Goal: Find specific page/section: Find specific page/section

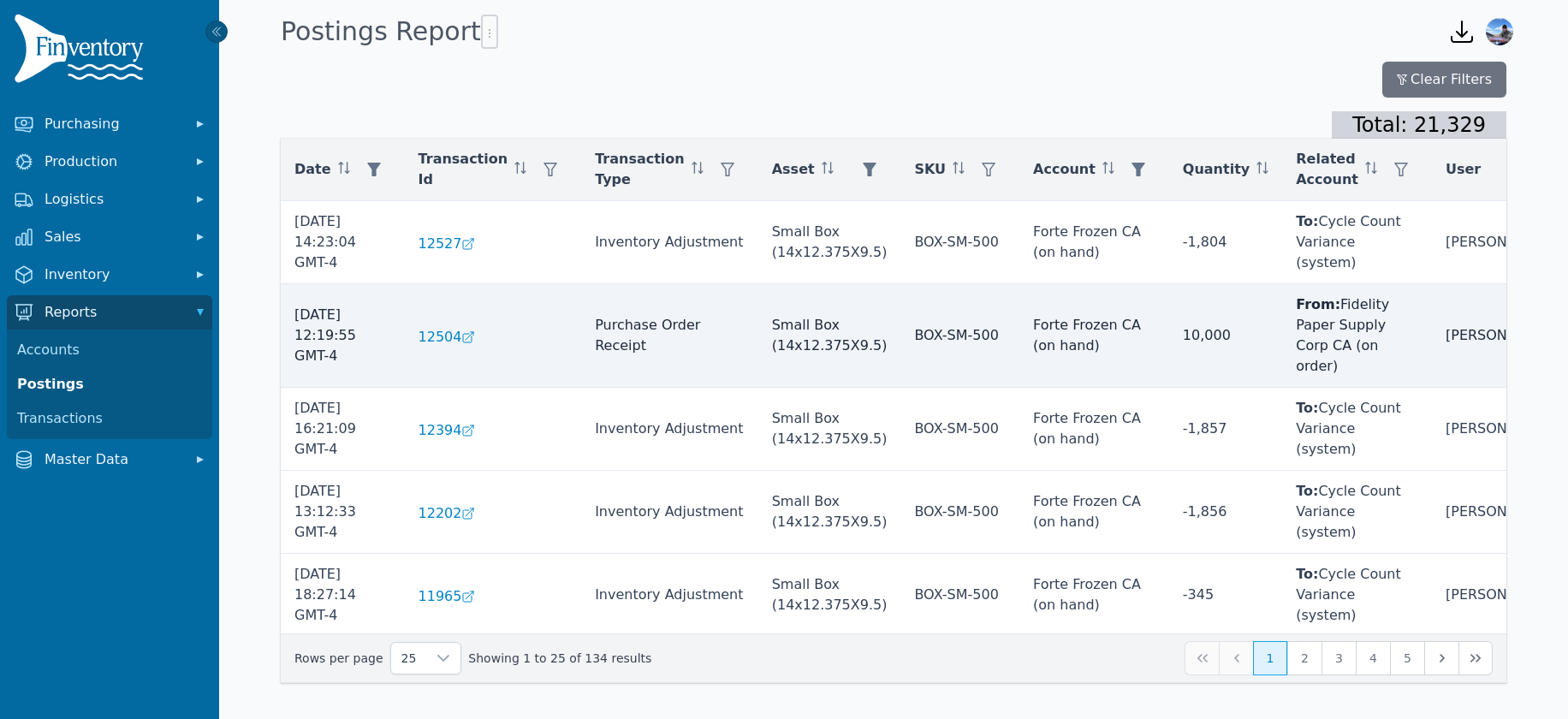
click at [1188, 321] on td "10,000" at bounding box center [1225, 336] width 113 height 104
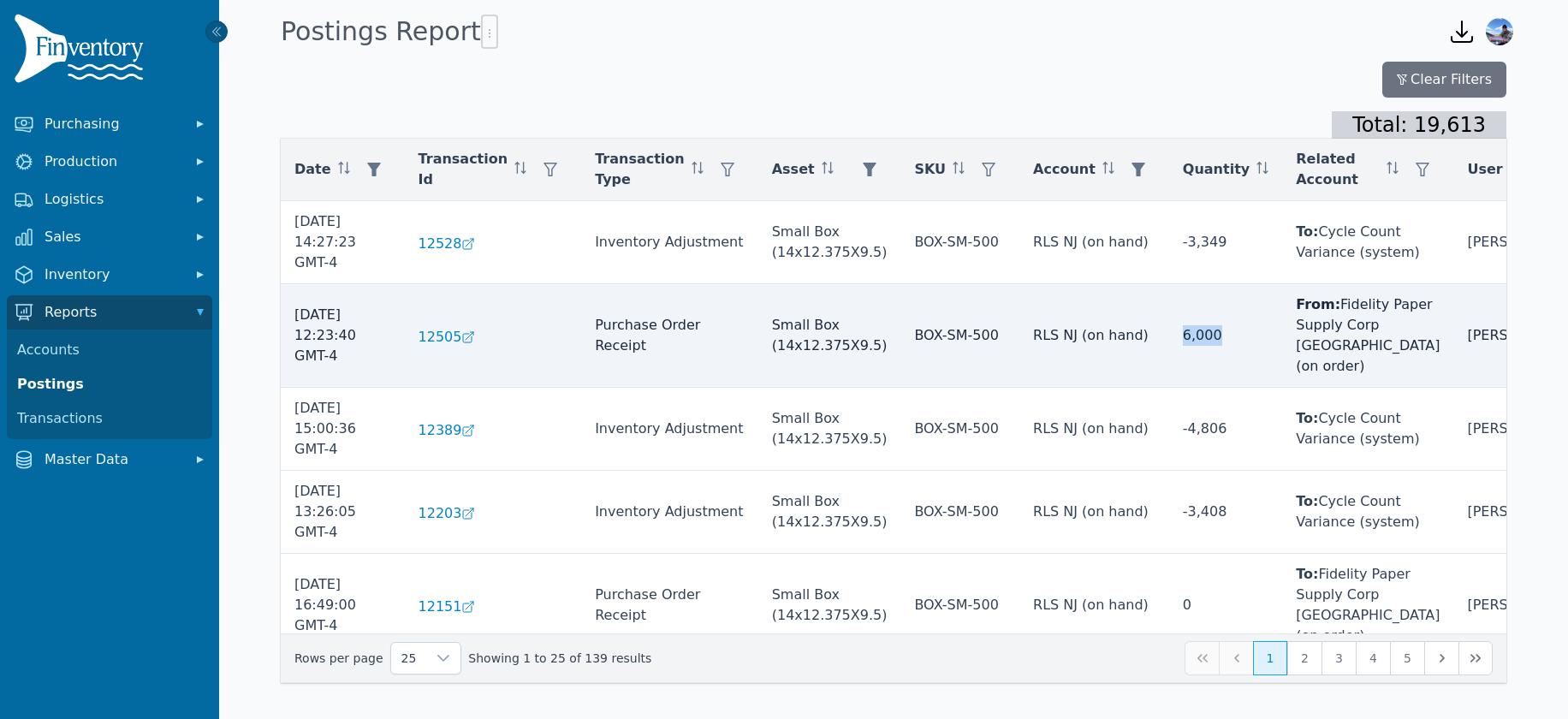
drag, startPoint x: 1188, startPoint y: 333, endPoint x: 1136, endPoint y: 327, distance: 52.3
click at [1169, 327] on td "6,000" at bounding box center [1225, 336] width 113 height 104
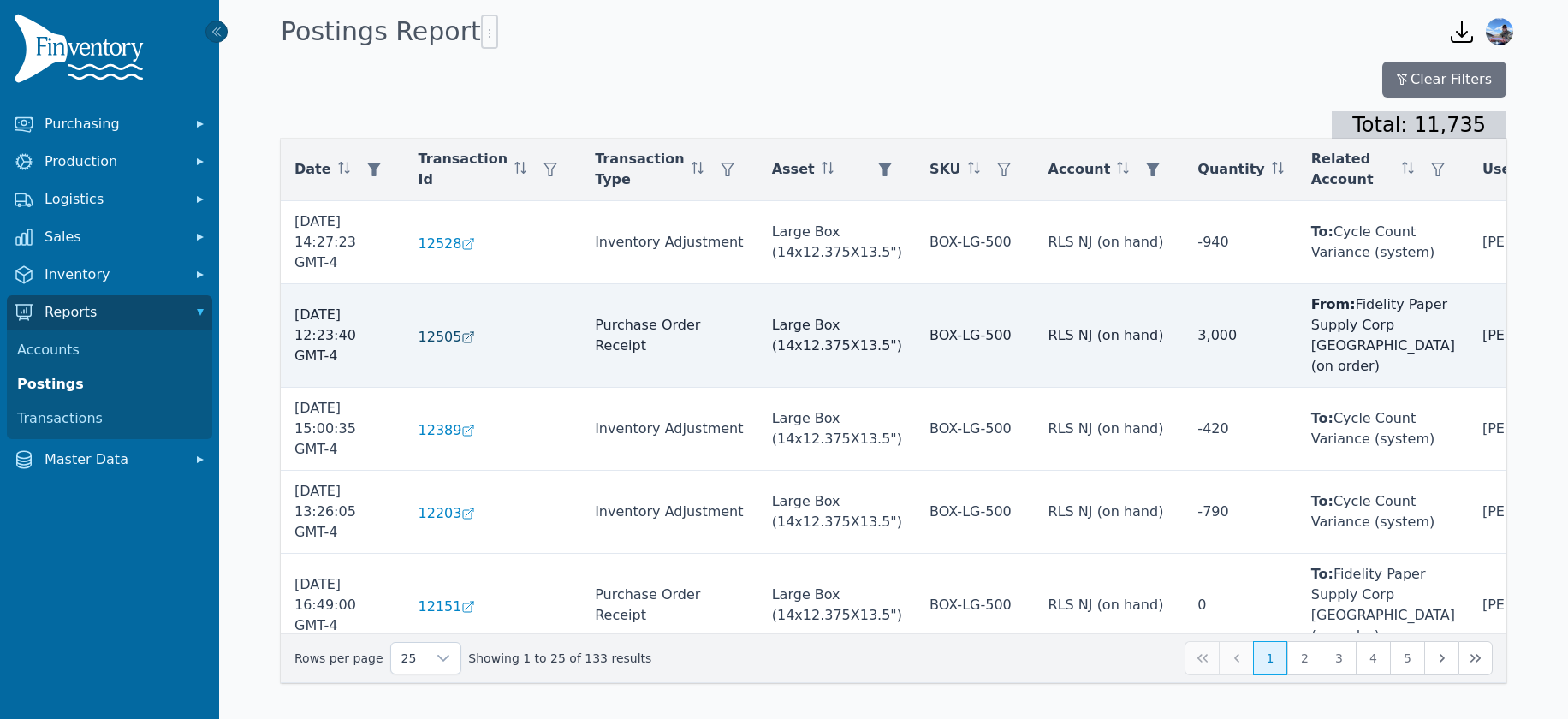
click at [430, 327] on span "12505" at bounding box center [440, 338] width 44 height 21
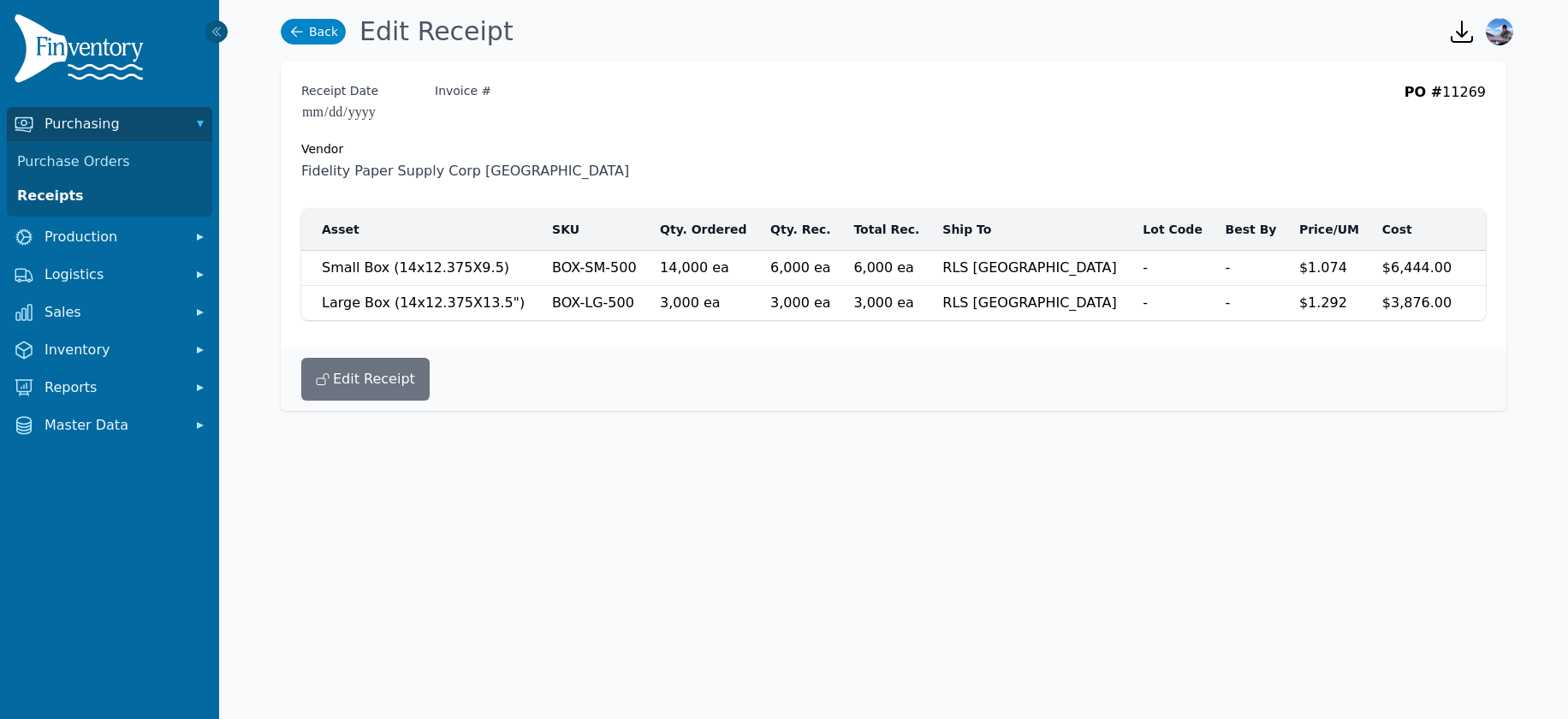
click at [315, 32] on link "Back" at bounding box center [313, 31] width 65 height 26
